Goal: Transaction & Acquisition: Purchase product/service

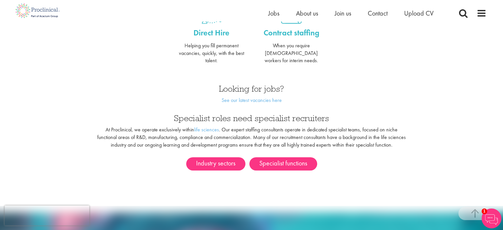
scroll to position [304, 0]
click at [265, 96] on link "See our latest vacancies here" at bounding box center [251, 99] width 60 height 7
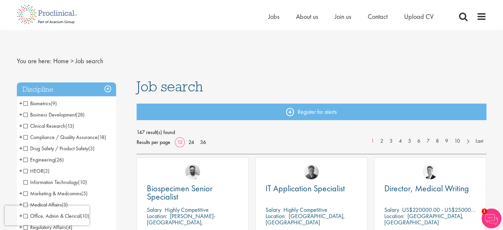
click at [30, 124] on span "Clinical Research" at bounding box center [44, 125] width 42 height 7
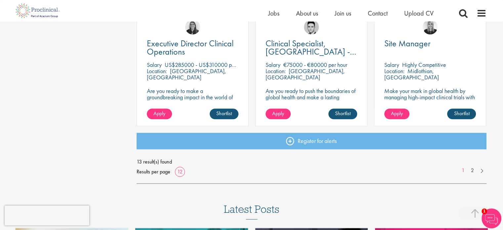
scroll to position [497, 0]
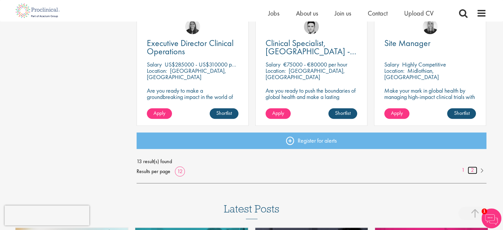
click at [473, 171] on link "2" at bounding box center [473, 170] width 10 height 8
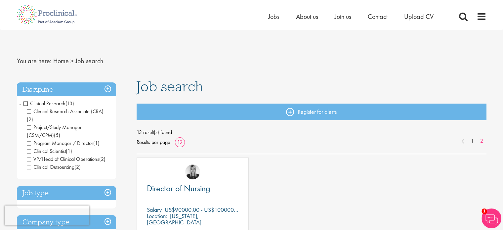
click at [44, 189] on h3 "Job type" at bounding box center [66, 193] width 99 height 14
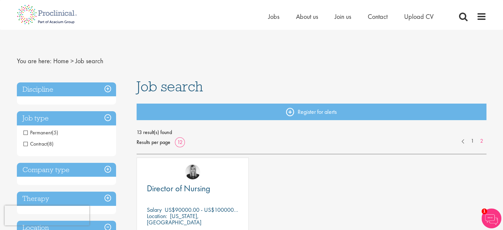
click at [48, 133] on span "Permanent" at bounding box center [37, 132] width 28 height 7
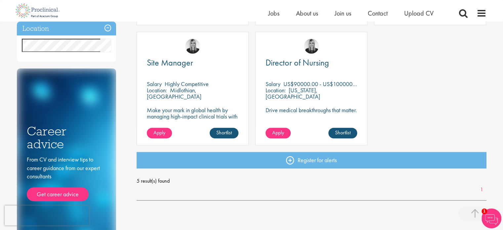
scroll to position [232, 0]
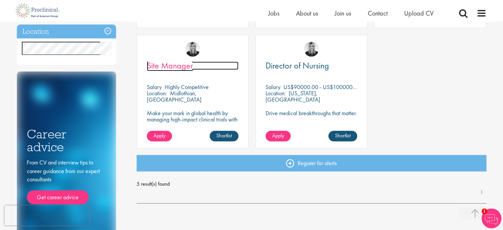
click at [175, 67] on span "Site Manager" at bounding box center [170, 65] width 46 height 11
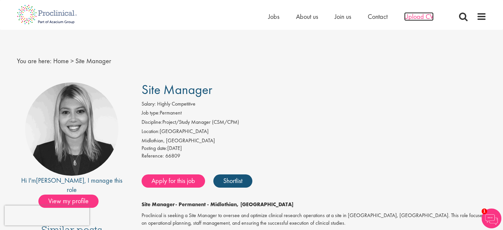
click at [426, 16] on span "Upload CV" at bounding box center [418, 16] width 29 height 9
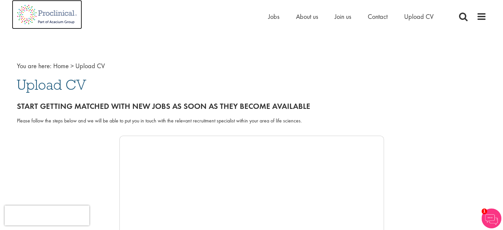
click at [30, 18] on img at bounding box center [47, 14] width 70 height 29
